Goal: Task Accomplishment & Management: Manage account settings

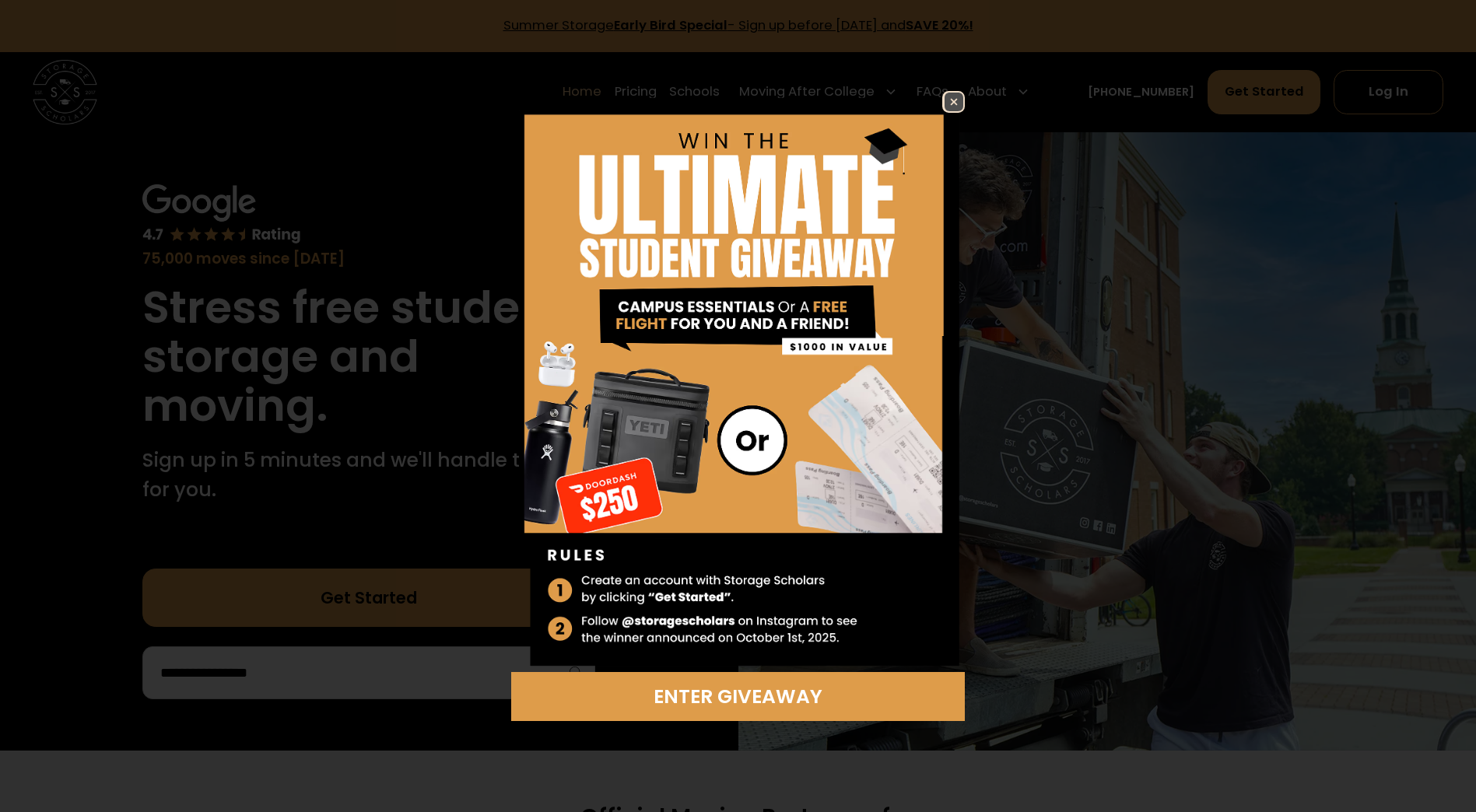
click at [951, 102] on img at bounding box center [953, 101] width 18 height 18
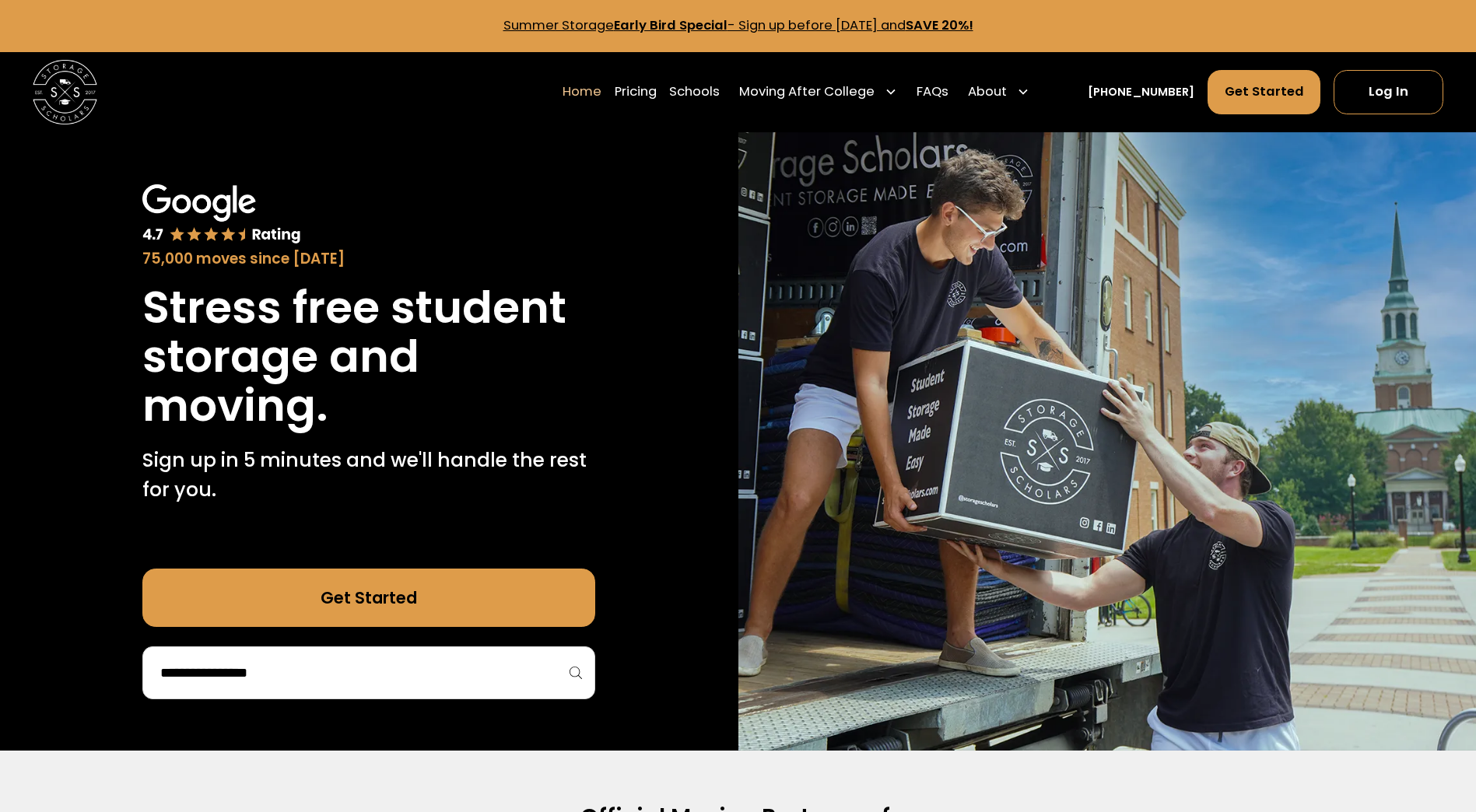
click at [840, 25] on link "Summer Storage Early Bird Special - Sign up before [DATE] and SAVE 20%!" at bounding box center [739, 25] width 470 height 17
click at [1377, 89] on link "Log In" at bounding box center [1388, 92] width 109 height 44
